Goal: Use online tool/utility: Utilize a website feature to perform a specific function

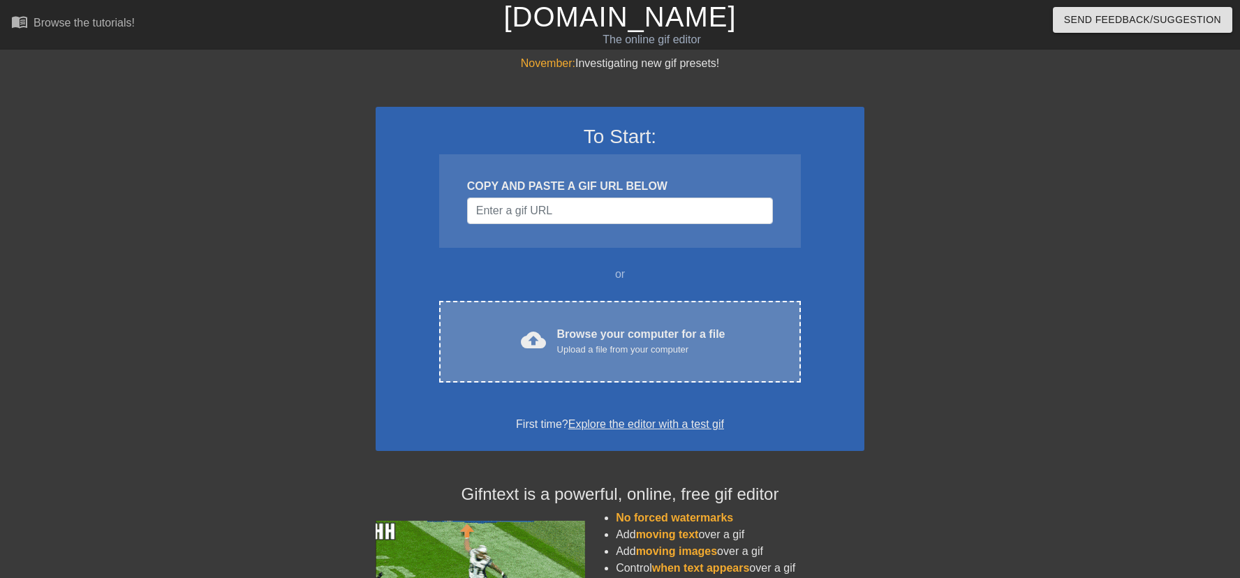
click at [553, 358] on div "cloud_upload Browse your computer for a file Upload a file from your computer C…" at bounding box center [620, 342] width 362 height 82
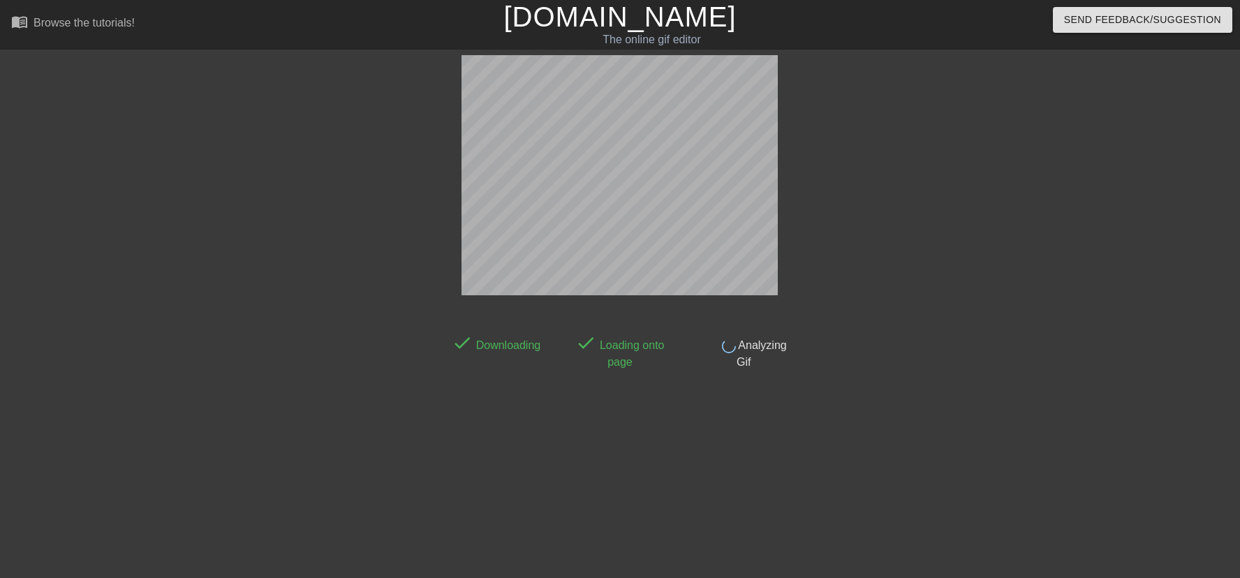
scroll to position [34, 0]
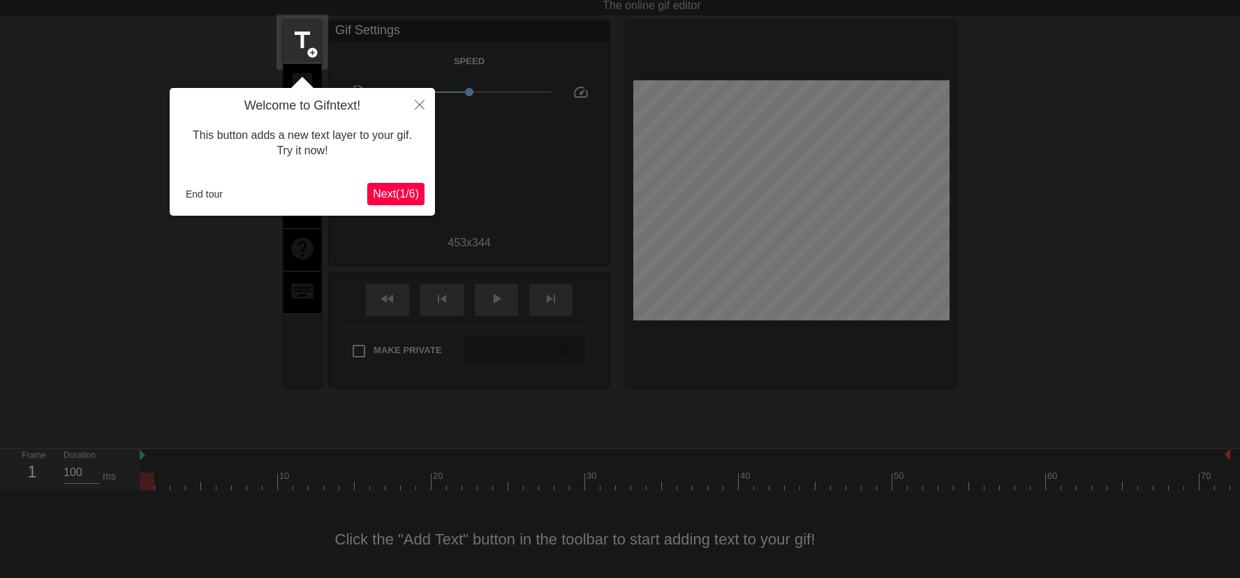
click at [420, 103] on icon "Close" at bounding box center [420, 105] width 10 height 10
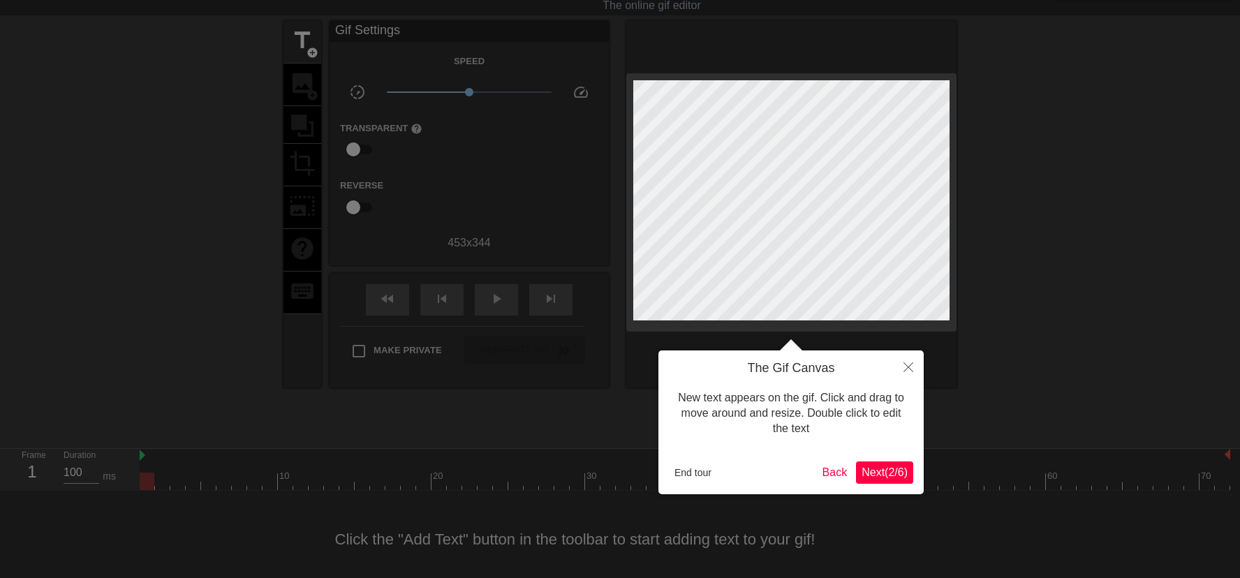
scroll to position [0, 0]
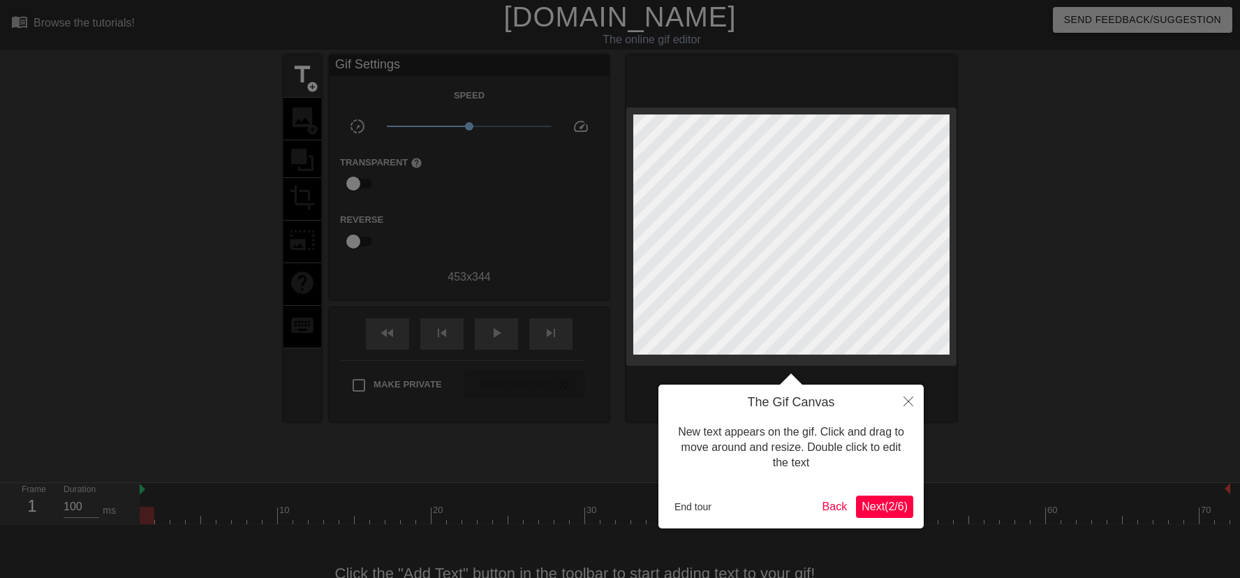
click at [883, 508] on span "Next ( 2 / 6 )" at bounding box center [884, 506] width 46 height 12
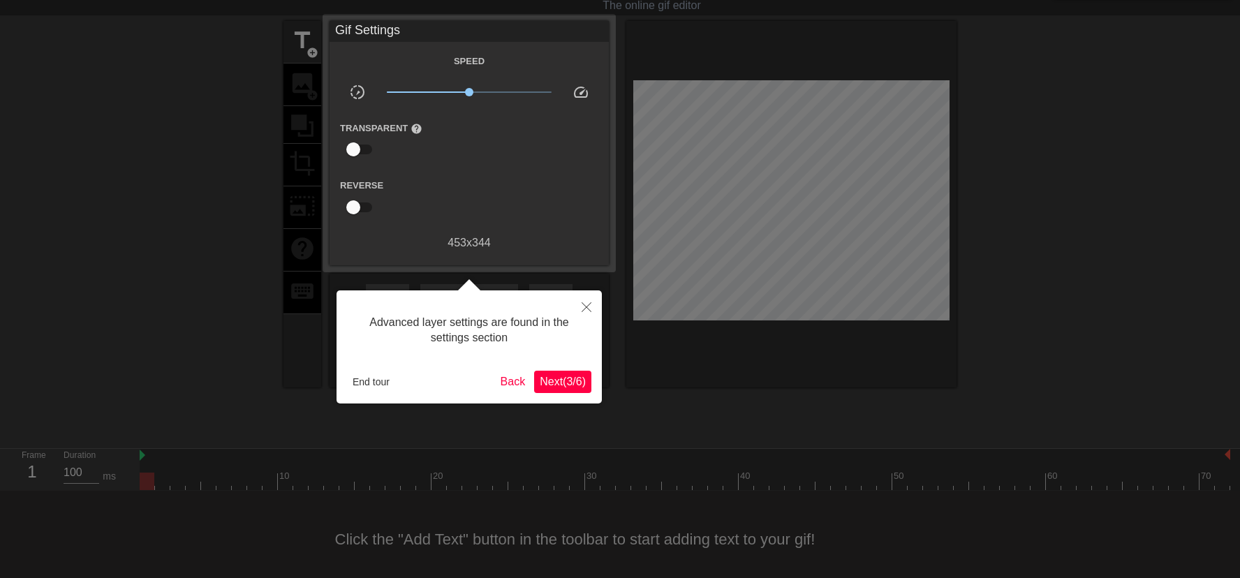
click at [566, 378] on span "Next ( 3 / 6 )" at bounding box center [563, 382] width 46 height 12
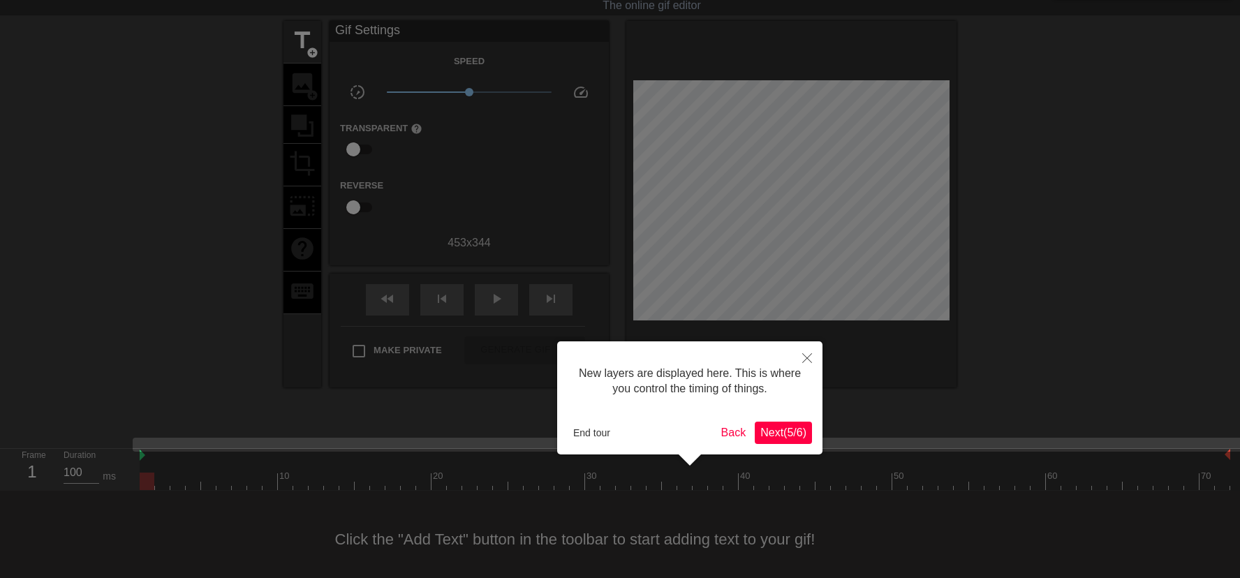
click at [787, 433] on span "Next ( 5 / 6 )" at bounding box center [783, 432] width 46 height 12
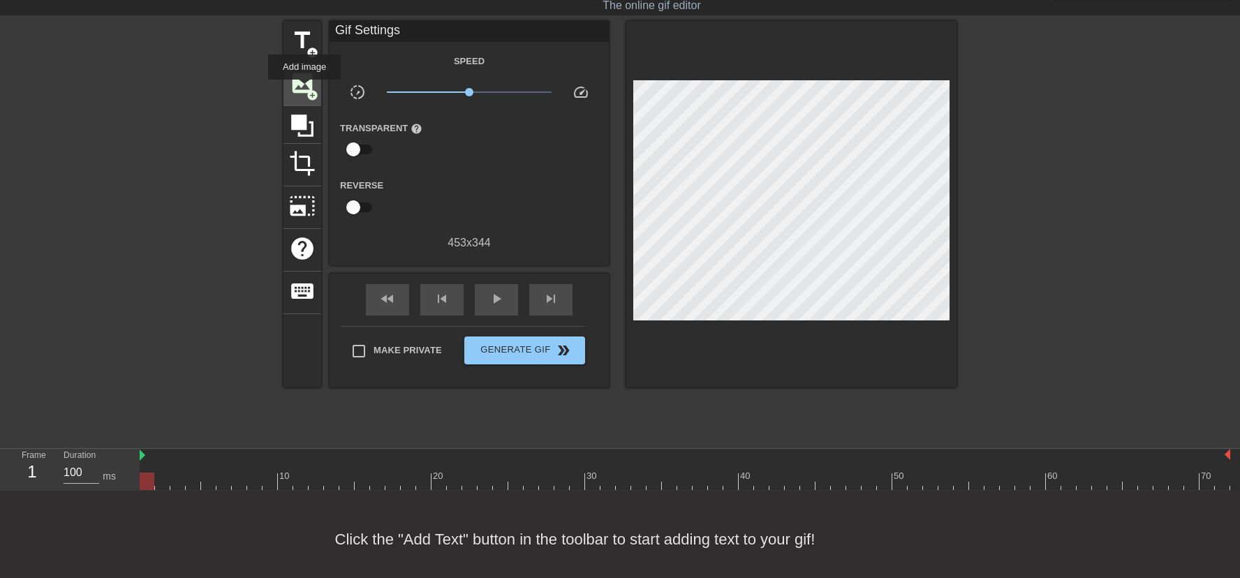
click at [305, 89] on span "image" at bounding box center [302, 83] width 27 height 27
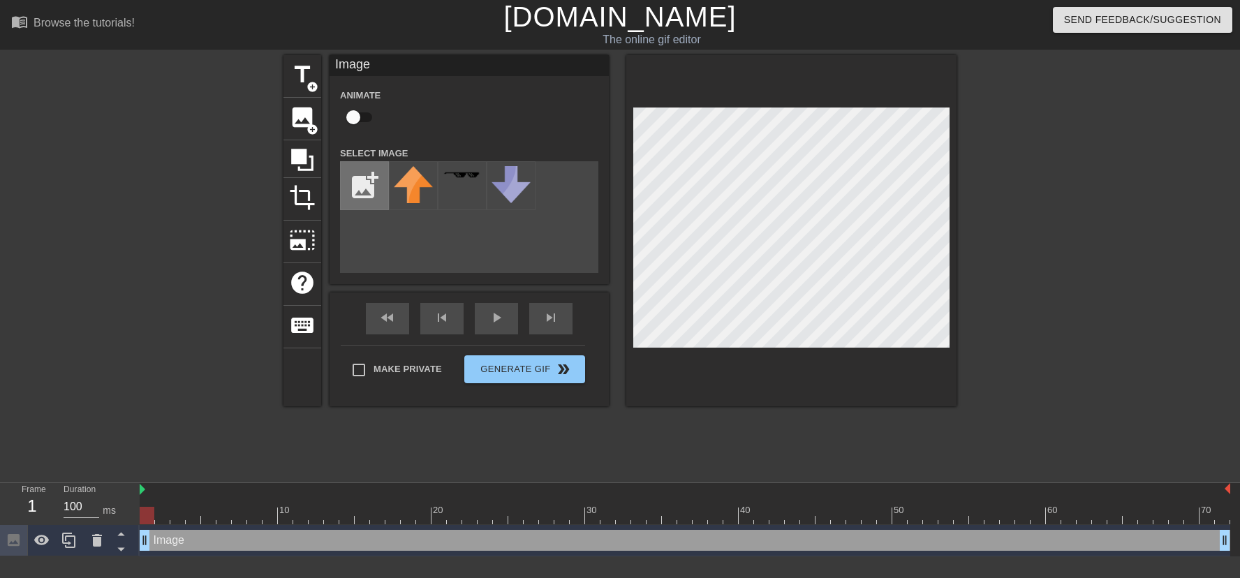
click at [366, 184] on input "file" at bounding box center [364, 185] width 47 height 47
type input "C:\fakepath\channels4_profile.jpg"
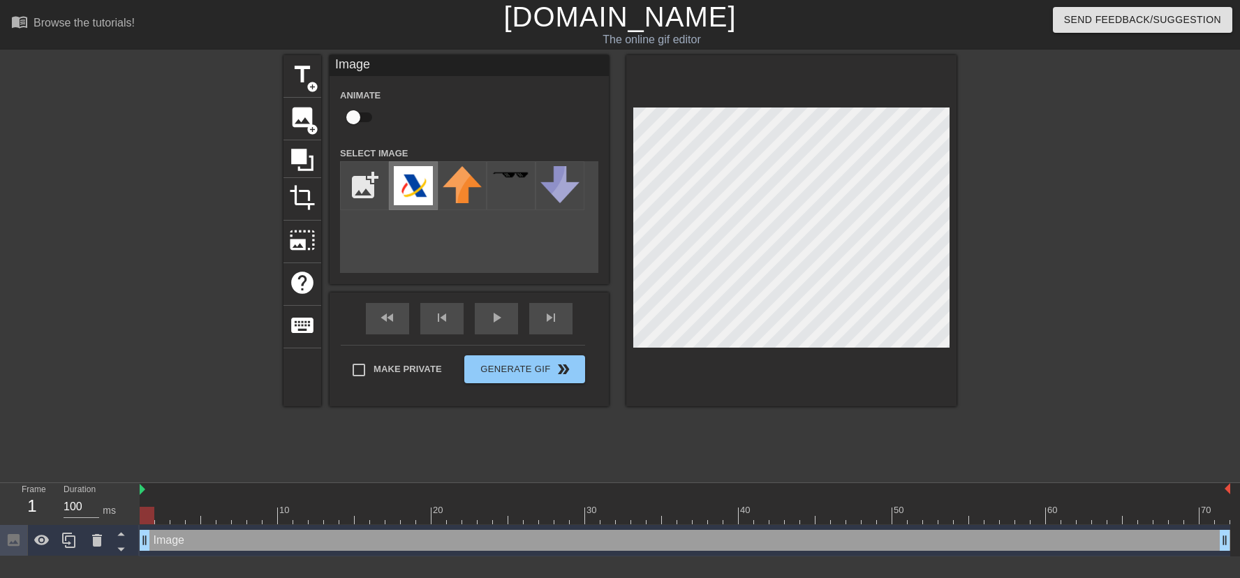
click at [404, 185] on img at bounding box center [413, 185] width 39 height 39
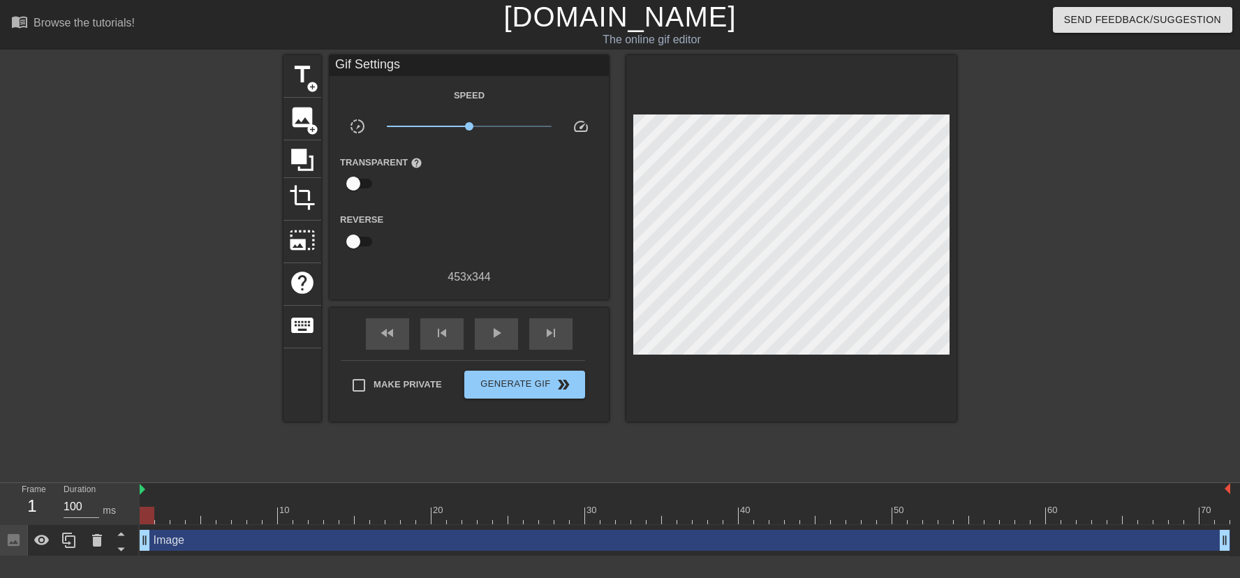
click at [764, 360] on div at bounding box center [791, 238] width 330 height 366
click at [540, 386] on span "Generate Gif double_arrow" at bounding box center [525, 384] width 110 height 17
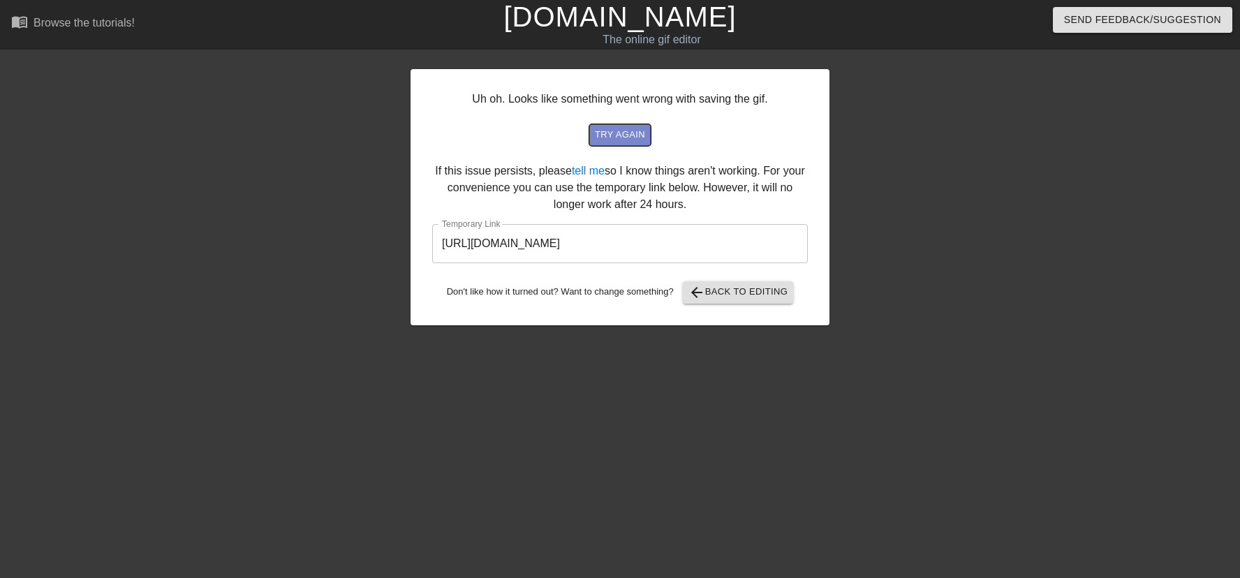
click at [611, 136] on span "try again" at bounding box center [620, 135] width 50 height 16
click at [764, 292] on span "arrow_back Back to Editing" at bounding box center [738, 292] width 100 height 17
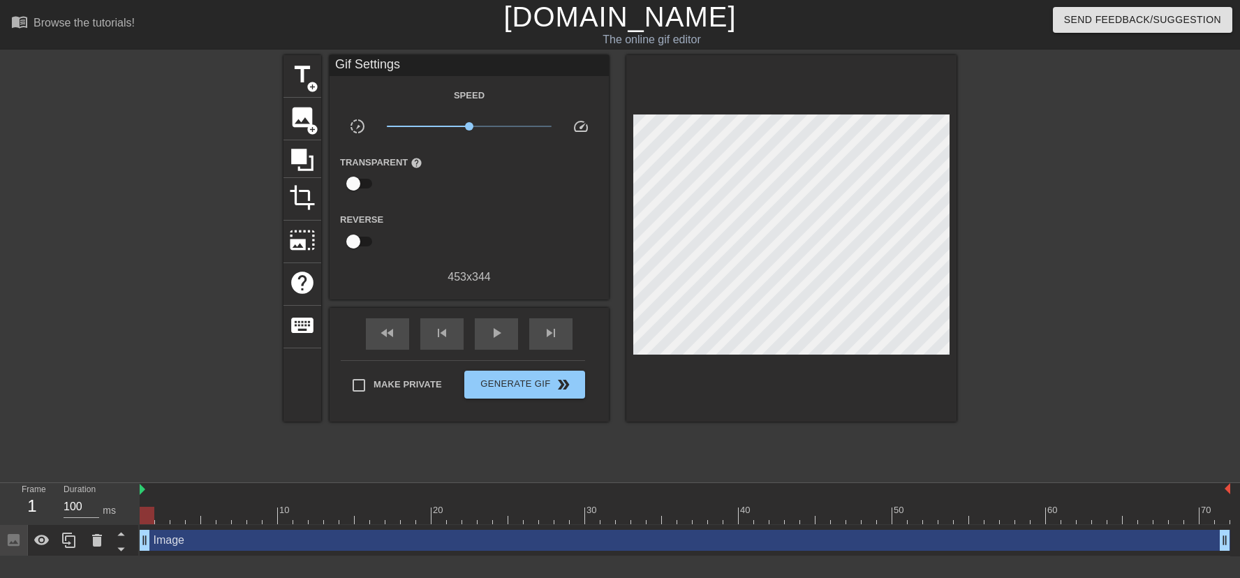
drag, startPoint x: 147, startPoint y: 539, endPoint x: 141, endPoint y: 515, distance: 24.4
click at [141, 515] on div "10 20 30 40 50 60 70 Image drag_handle drag_handle" at bounding box center [690, 519] width 1100 height 73
click at [501, 330] on span "play_arrow" at bounding box center [496, 333] width 17 height 17
click at [496, 336] on span "pause" at bounding box center [496, 333] width 17 height 17
click at [521, 380] on span "Generate Gif double_arrow" at bounding box center [525, 384] width 110 height 17
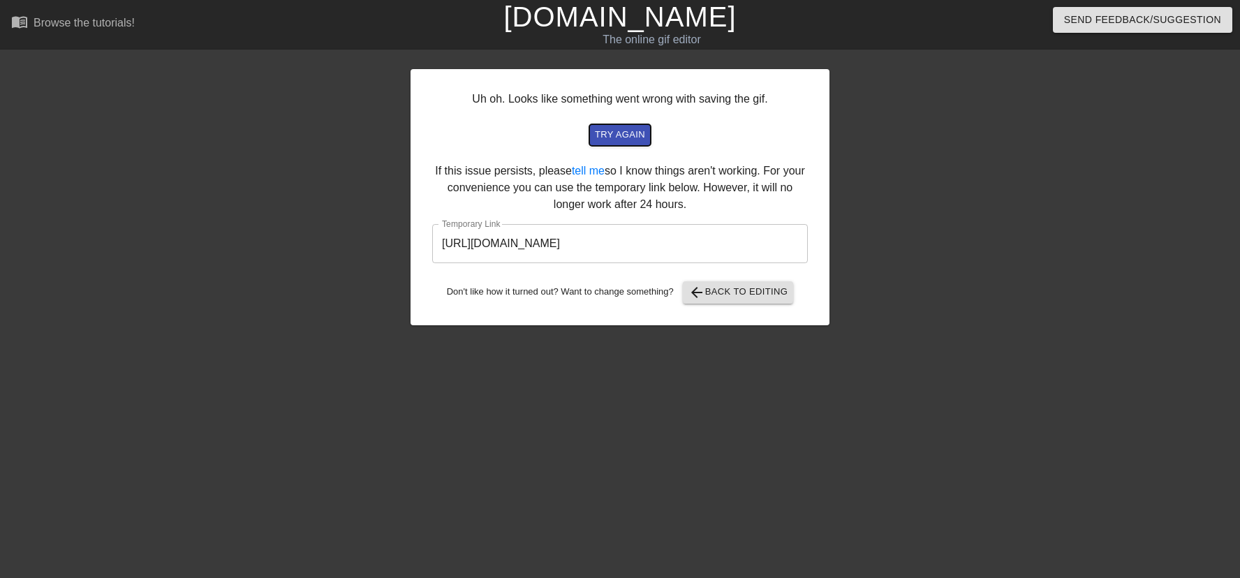
click at [618, 132] on span "try again" at bounding box center [620, 135] width 50 height 16
click at [765, 292] on span "arrow_back Back to Editing" at bounding box center [738, 292] width 100 height 17
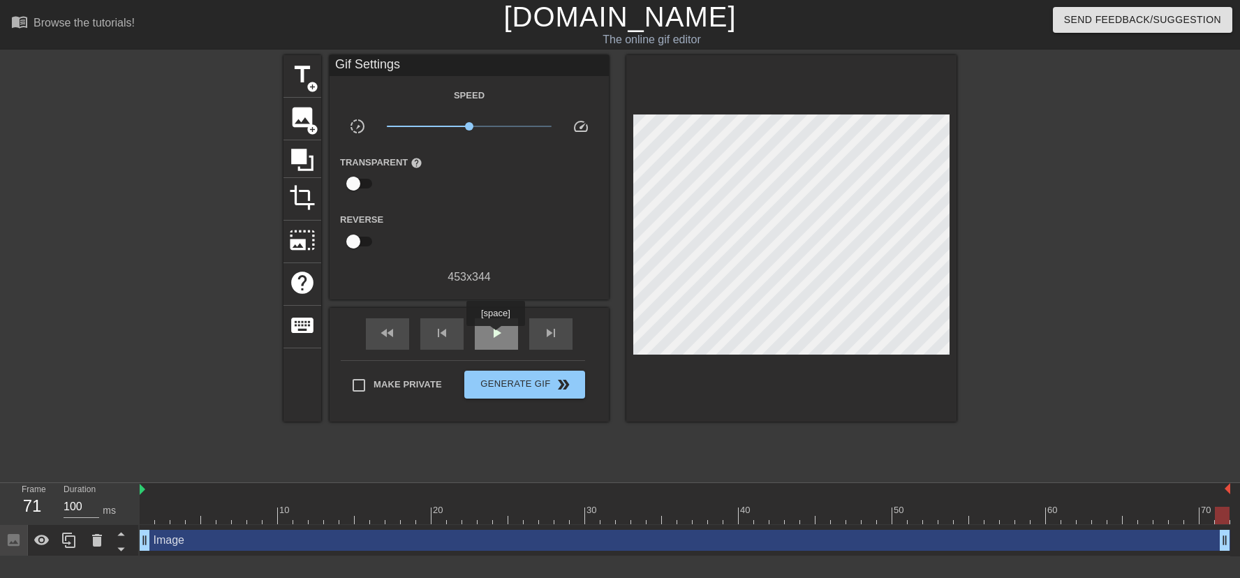
click at [497, 336] on span "play_arrow" at bounding box center [496, 333] width 17 height 17
click at [456, 212] on div at bounding box center [422, 233] width 93 height 44
click at [500, 231] on div "Reverse" at bounding box center [468, 233] width 279 height 44
click at [658, 336] on div "title add_circle image add_circle crop photo_size_select_large help keyboard Gi…" at bounding box center [619, 238] width 673 height 366
click at [1065, 38] on div "Send Feedback/Suggestion" at bounding box center [1040, 24] width 420 height 48
